Goal: Task Accomplishment & Management: Manage account settings

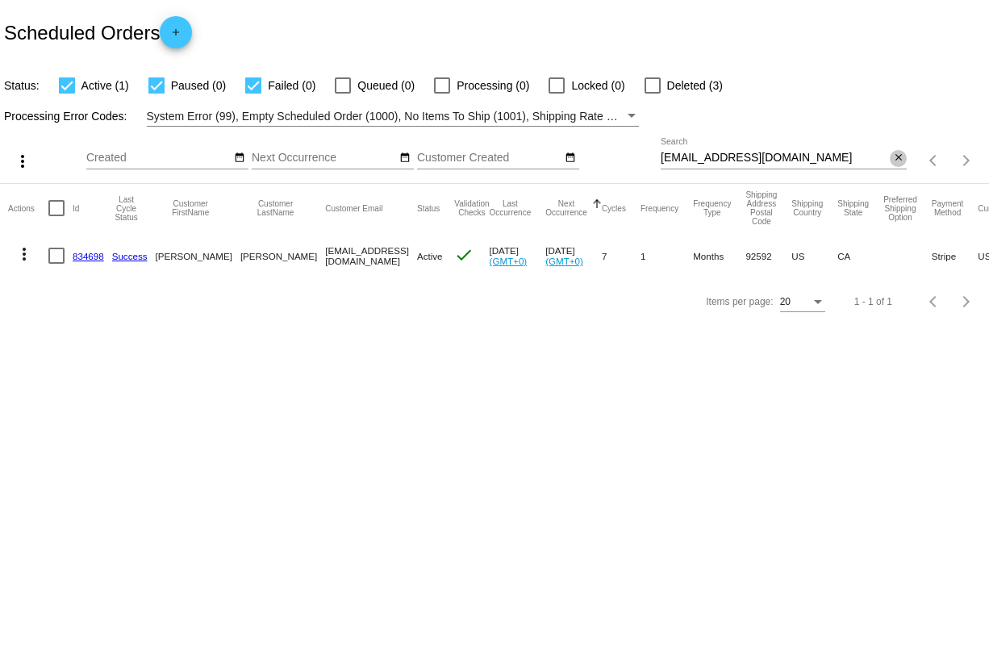
click at [898, 159] on mat-icon "close" at bounding box center [898, 158] width 11 height 13
click at [898, 159] on mat-icon "search" at bounding box center [896, 160] width 19 height 25
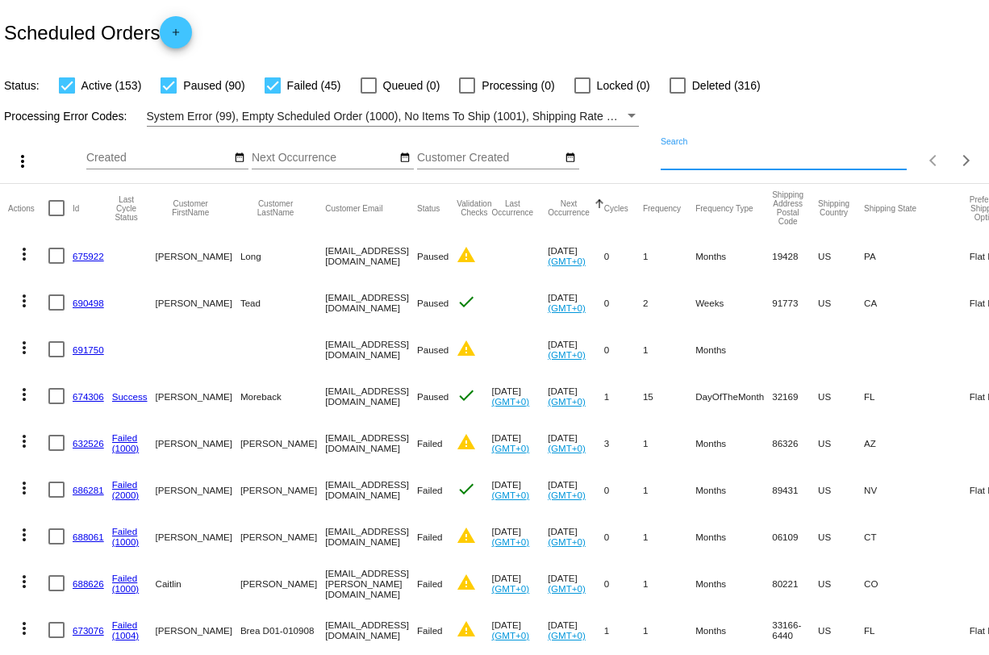
click at [677, 153] on input "Search" at bounding box center [783, 158] width 246 height 13
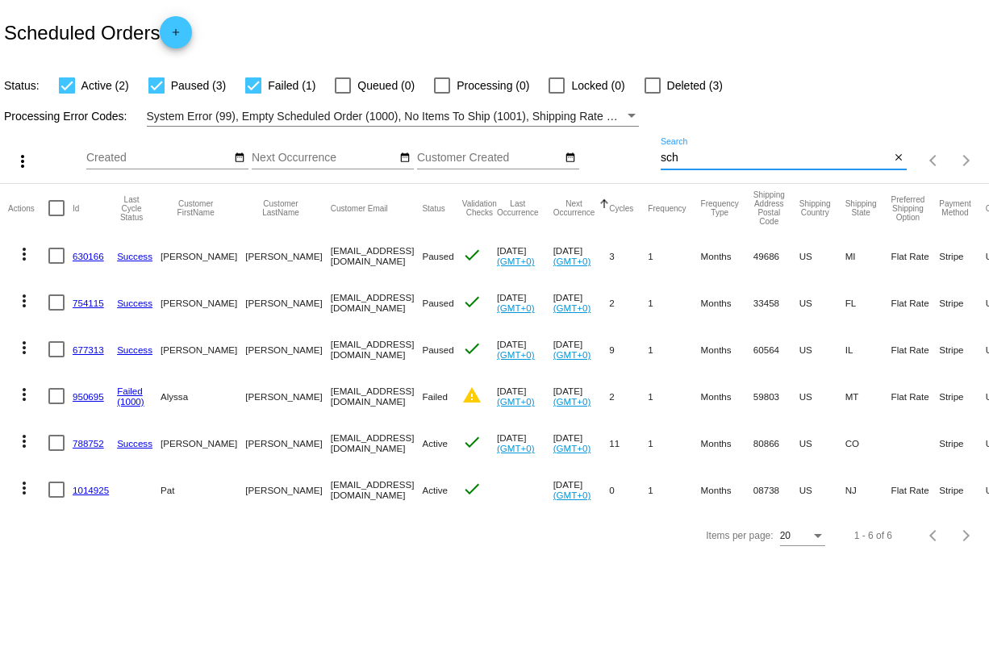
type input "sch"
click at [90, 444] on link "788752" at bounding box center [88, 443] width 31 height 10
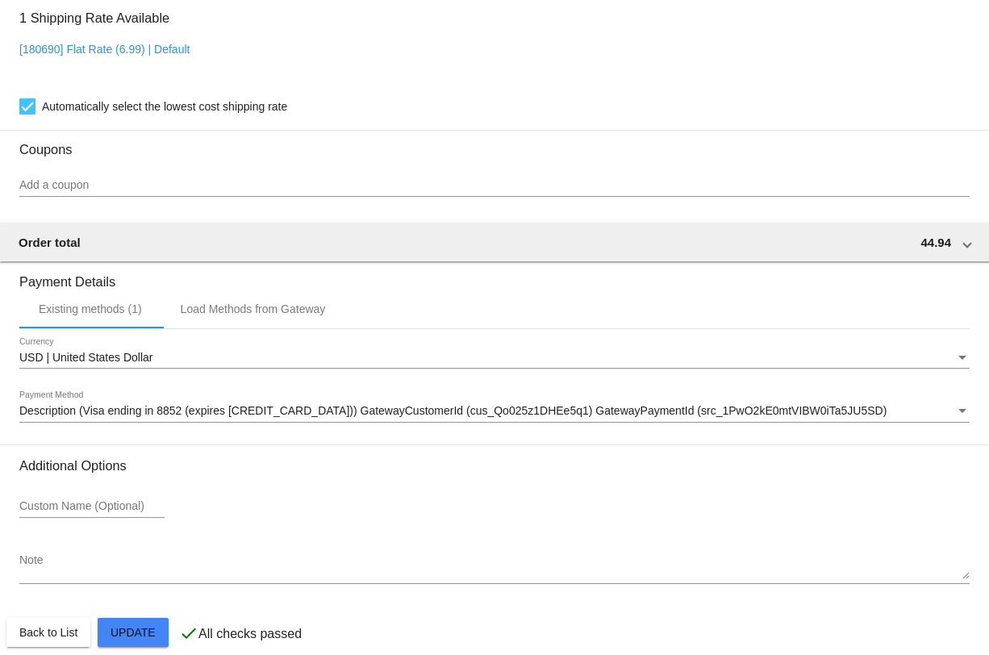
scroll to position [1314, 0]
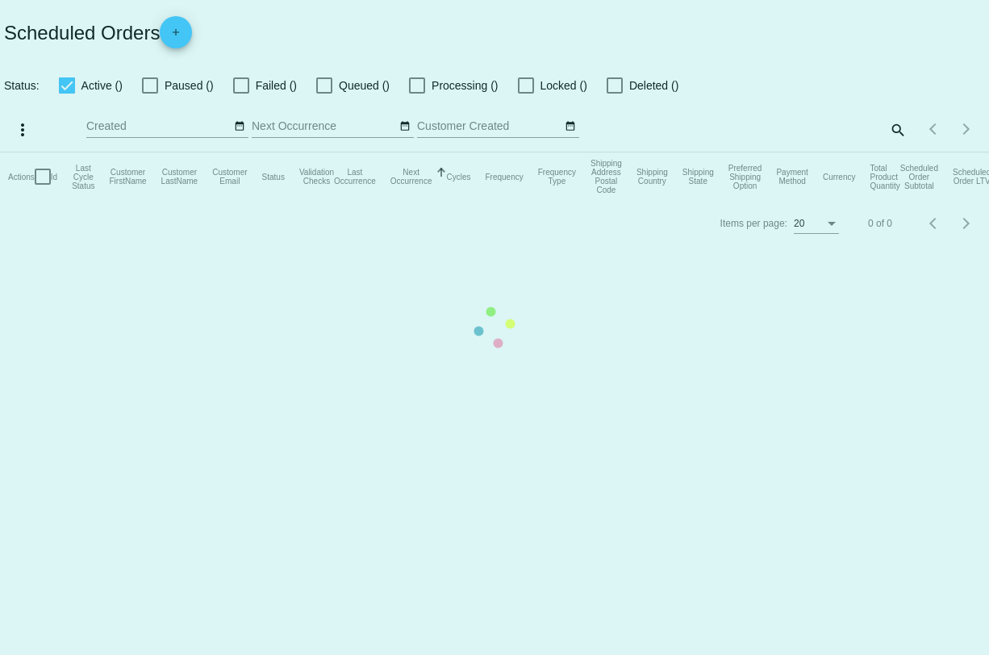
checkbox input "true"
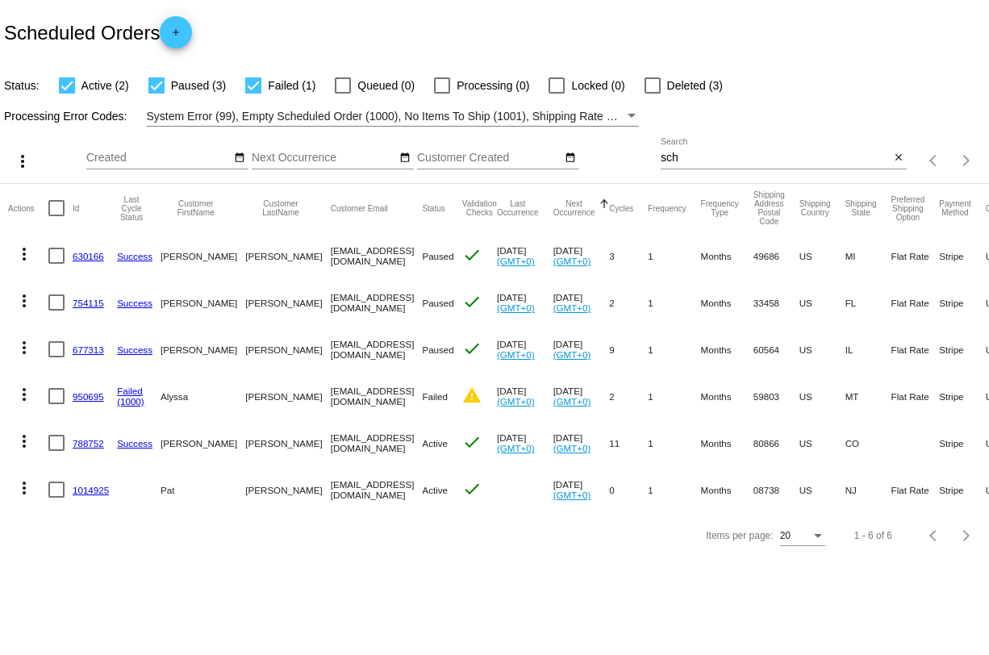
click at [28, 442] on mat-icon "more_vert" at bounding box center [24, 440] width 19 height 19
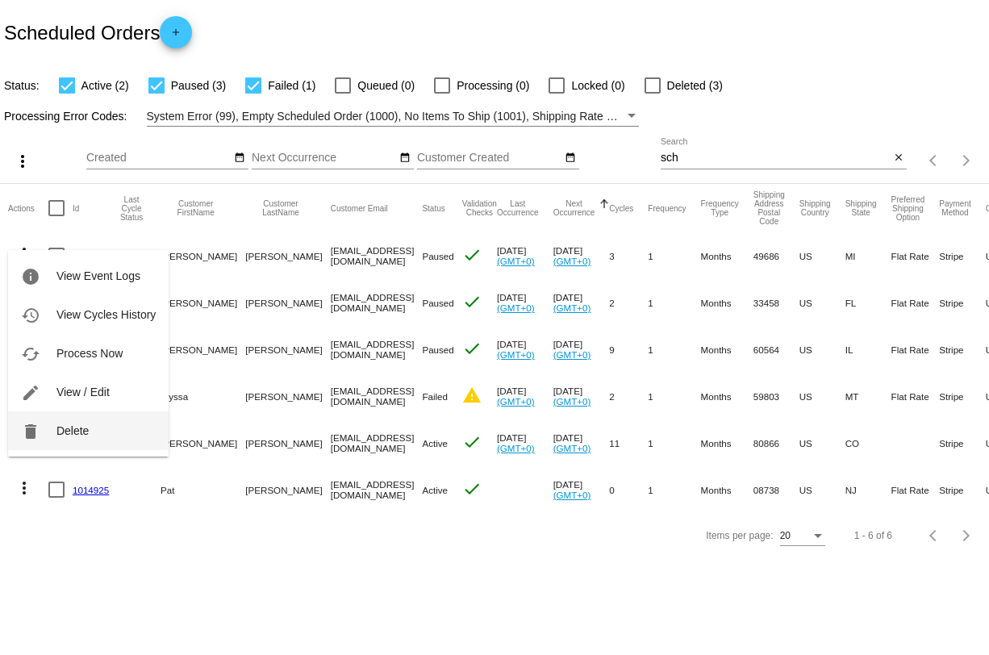
click at [107, 435] on button "delete Delete" at bounding box center [88, 430] width 160 height 39
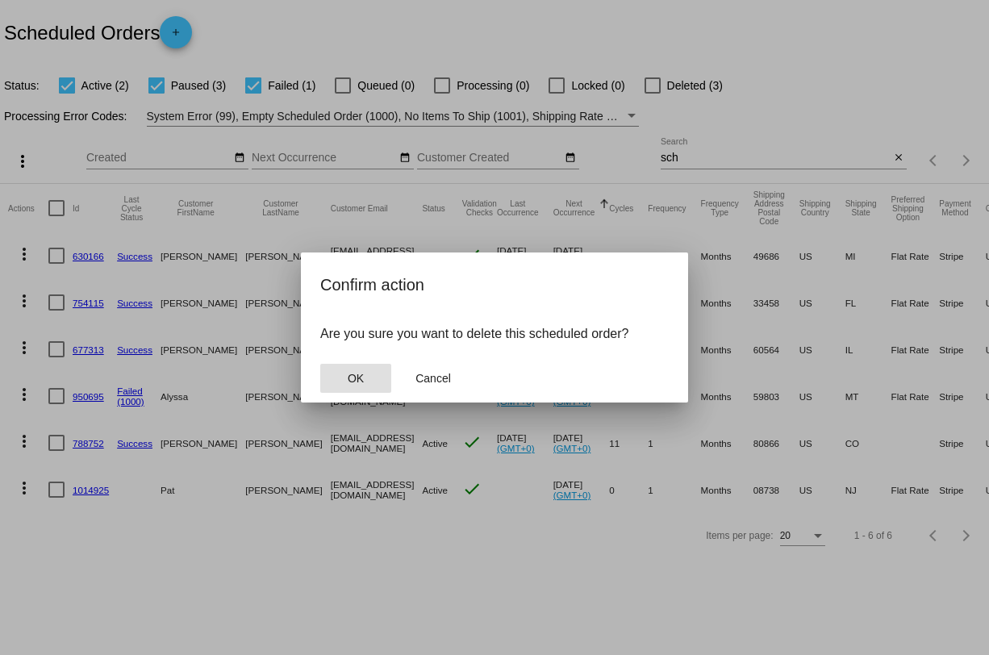
click at [356, 377] on span "OK" at bounding box center [356, 378] width 16 height 13
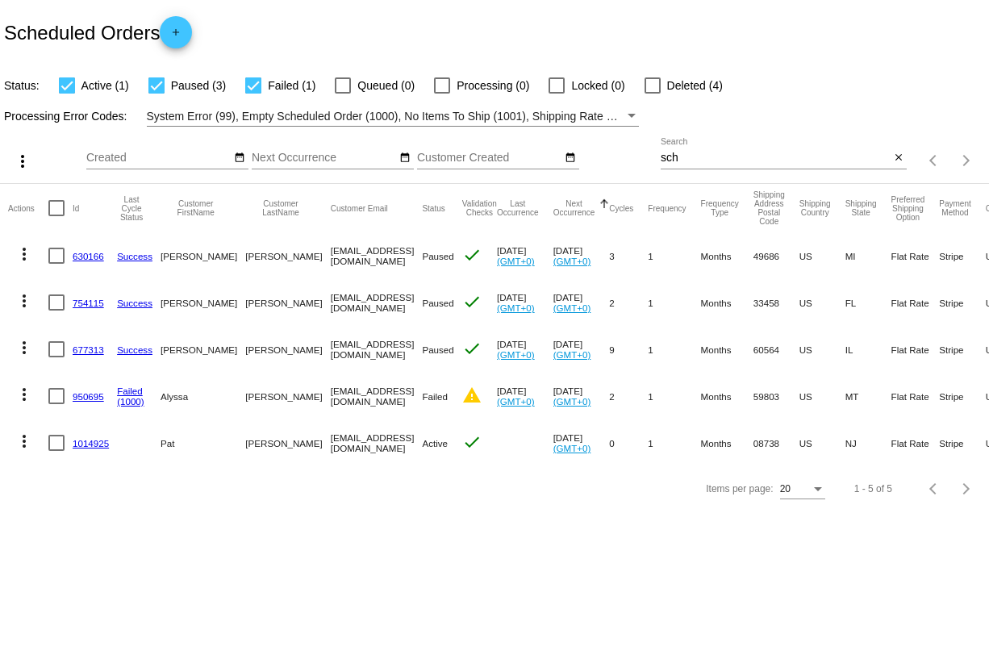
click at [652, 82] on label "Deleted (4)" at bounding box center [683, 85] width 78 height 19
click at [652, 94] on input "Deleted (4)" at bounding box center [652, 94] width 1 height 1
checkbox input "true"
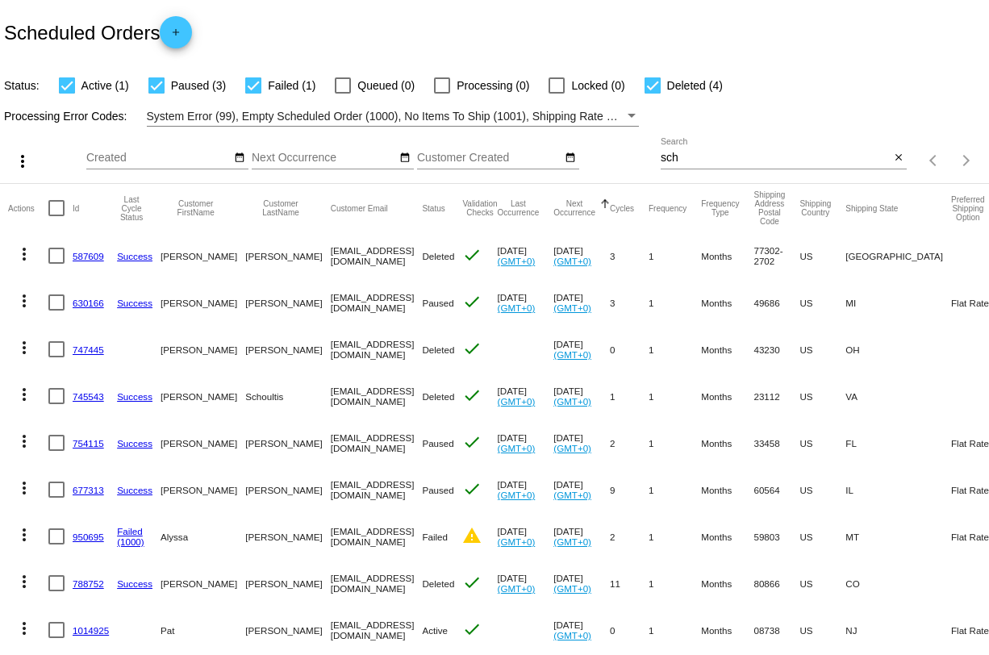
scroll to position [44, 0]
